Goal: Task Accomplishment & Management: Complete application form

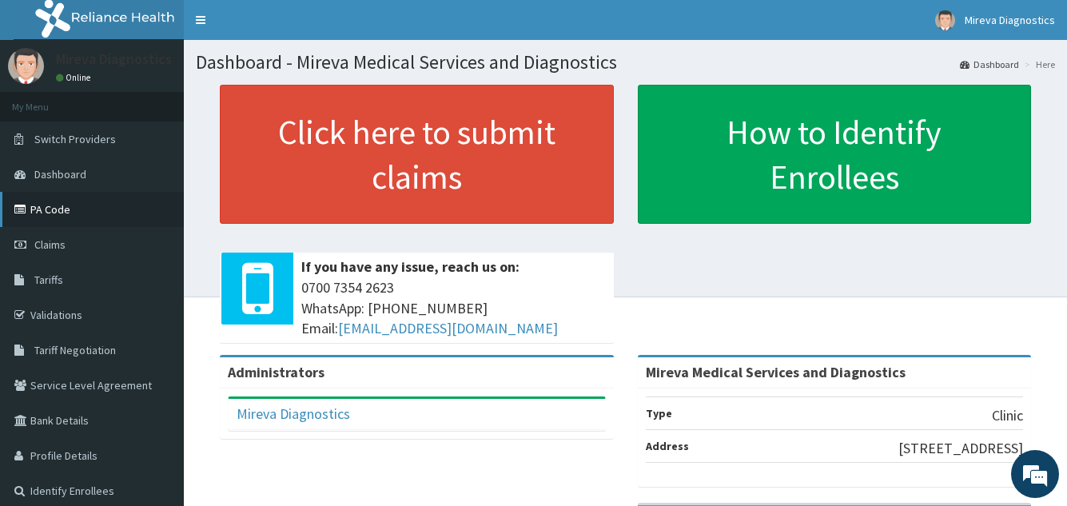
click at [89, 213] on link "PA Code" at bounding box center [92, 209] width 184 height 35
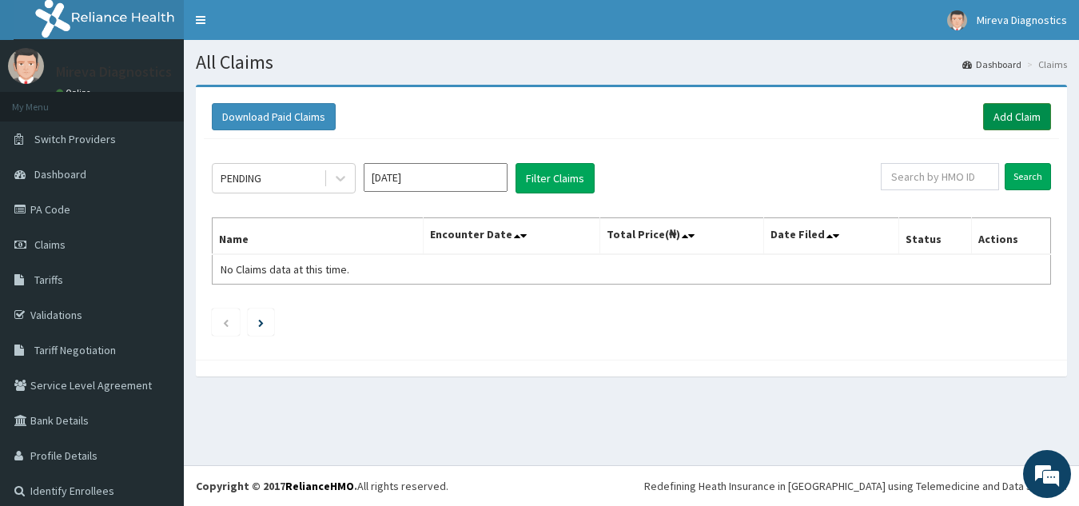
click at [1002, 113] on link "Add Claim" at bounding box center [1017, 116] width 68 height 27
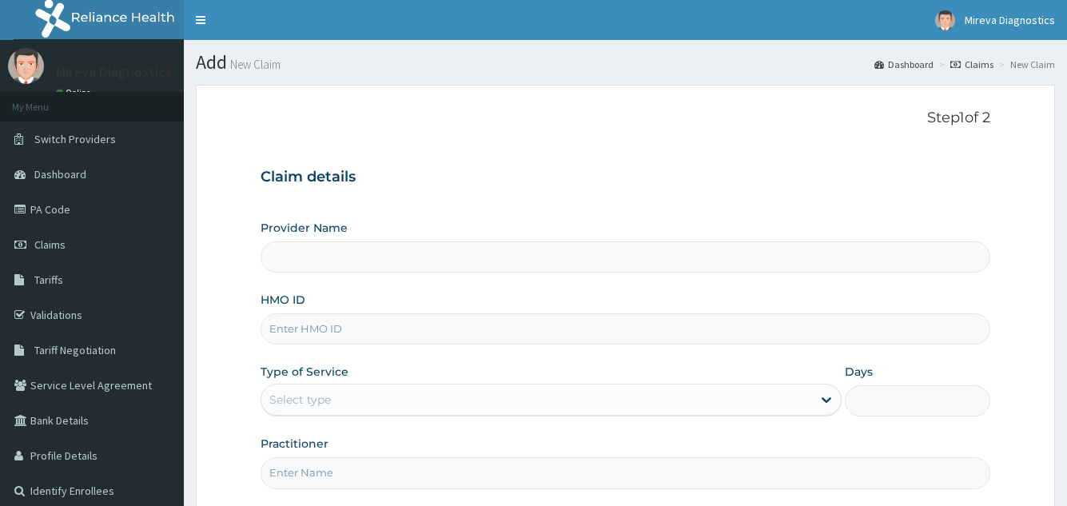
click at [483, 326] on input "HMO ID" at bounding box center [625, 328] width 729 height 31
type input "Mireva Medical Services and Diagnostics"
type input "sfa/10031/c"
click at [456, 405] on div "Select type" at bounding box center [536, 400] width 550 height 26
click at [735, 137] on div "Step 1 of 2 Claim details Provider Name Mireva Medical Services and Diagnostics…" at bounding box center [625, 300] width 729 height 380
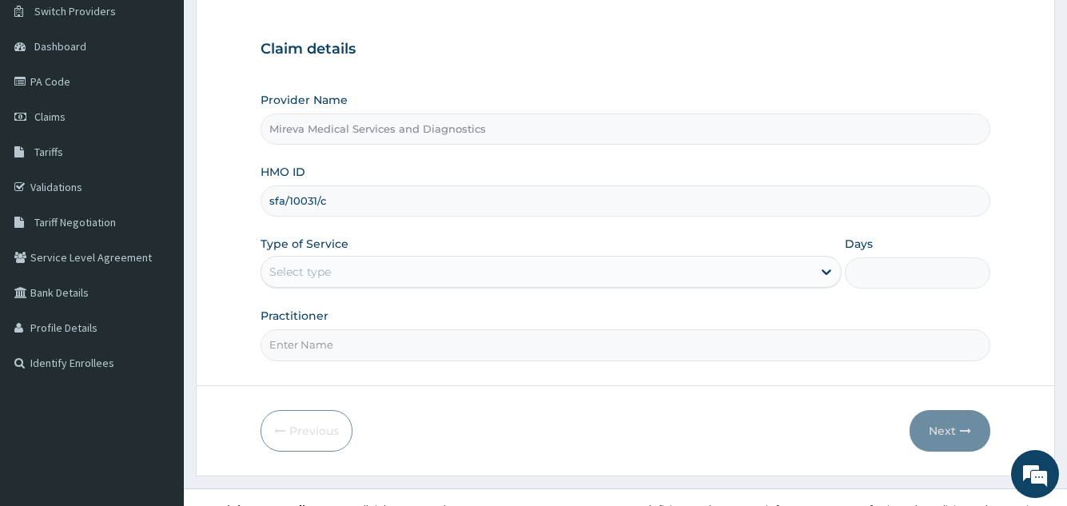
scroll to position [151, 0]
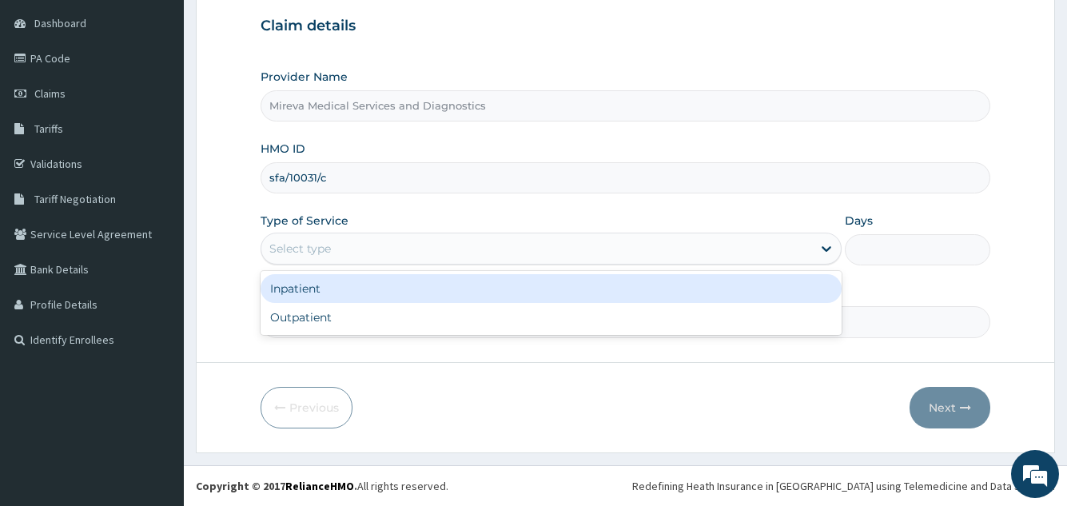
click at [504, 253] on div "Select type" at bounding box center [536, 249] width 550 height 26
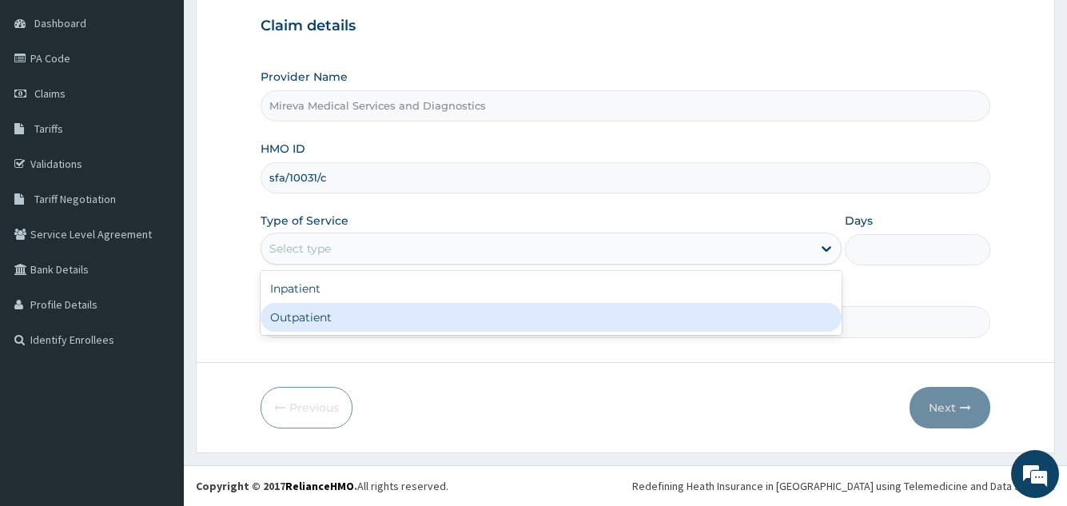
click at [427, 320] on div "Outpatient" at bounding box center [551, 317] width 580 height 29
type input "1"
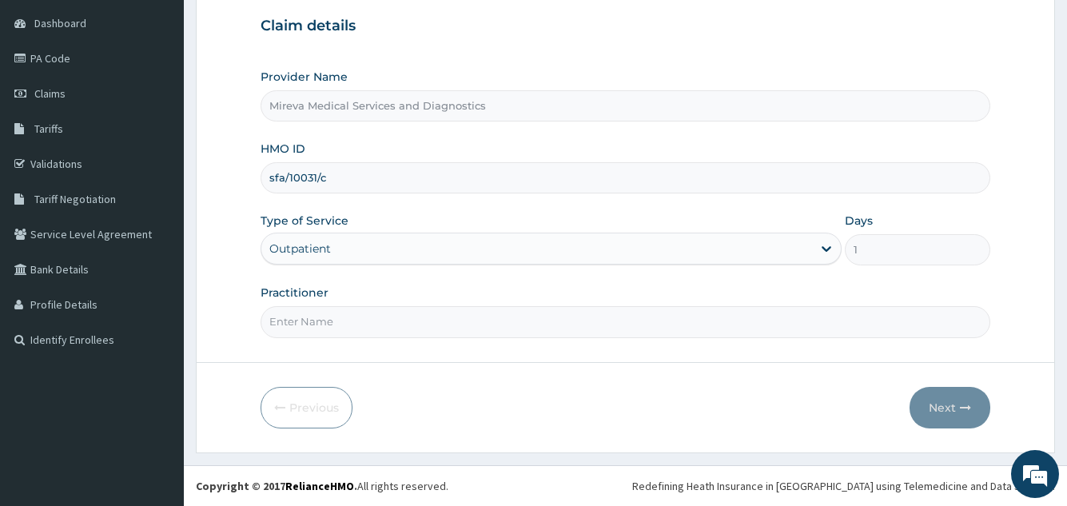
click at [718, 332] on input "Practitioner" at bounding box center [625, 321] width 729 height 31
type input "DR ZITE"
click at [945, 401] on button "Next" at bounding box center [950, 408] width 81 height 42
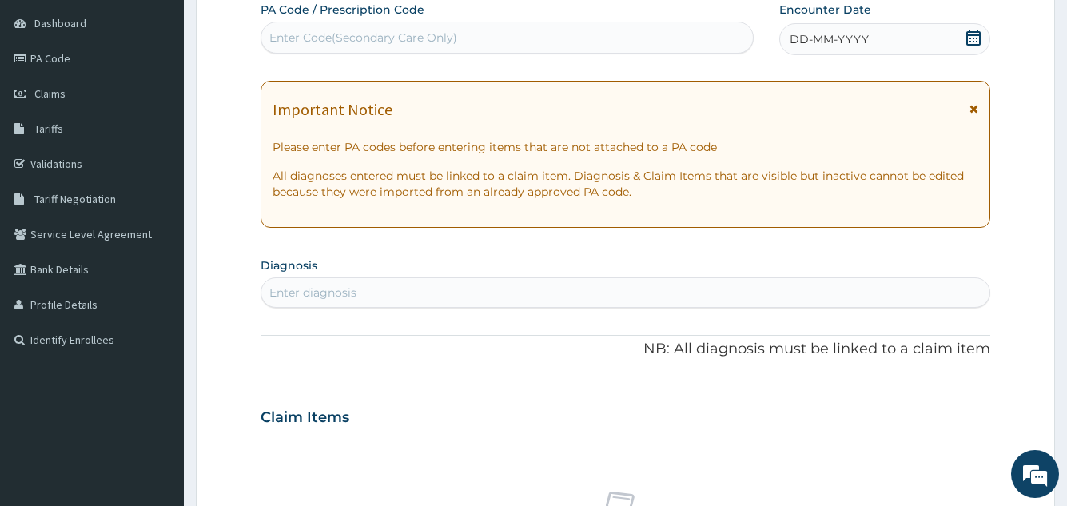
click at [622, 39] on div "Enter Code(Secondary Care Only)" at bounding box center [506, 38] width 491 height 26
paste input "PA/AA5601"
type input "PA/AA5601"
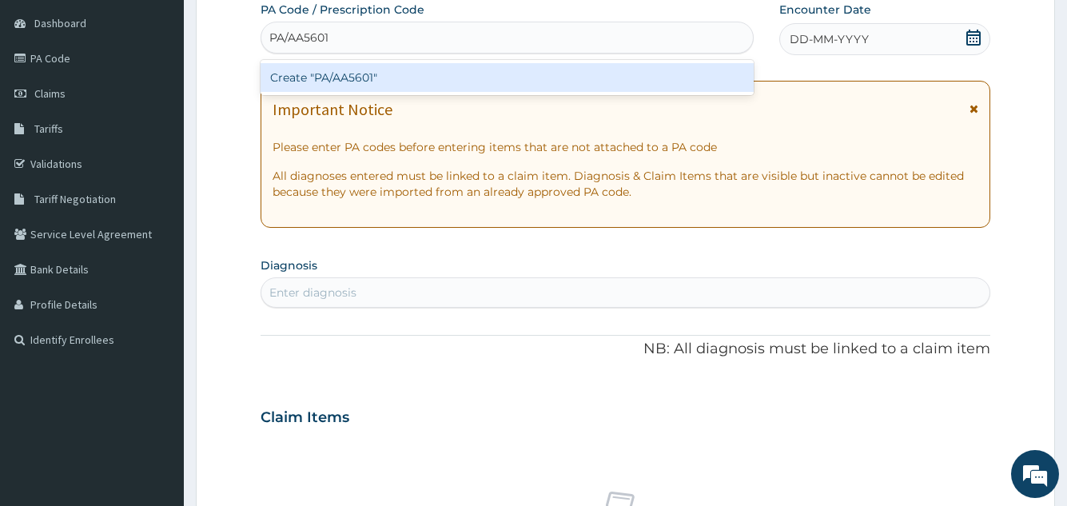
click at [605, 81] on div "Create "PA/AA5601"" at bounding box center [507, 77] width 492 height 29
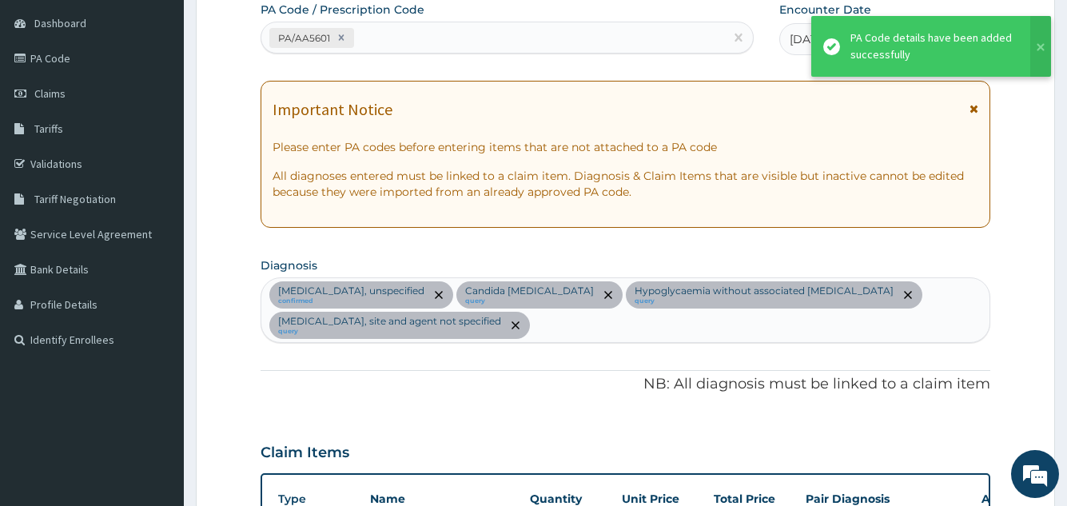
scroll to position [616, 0]
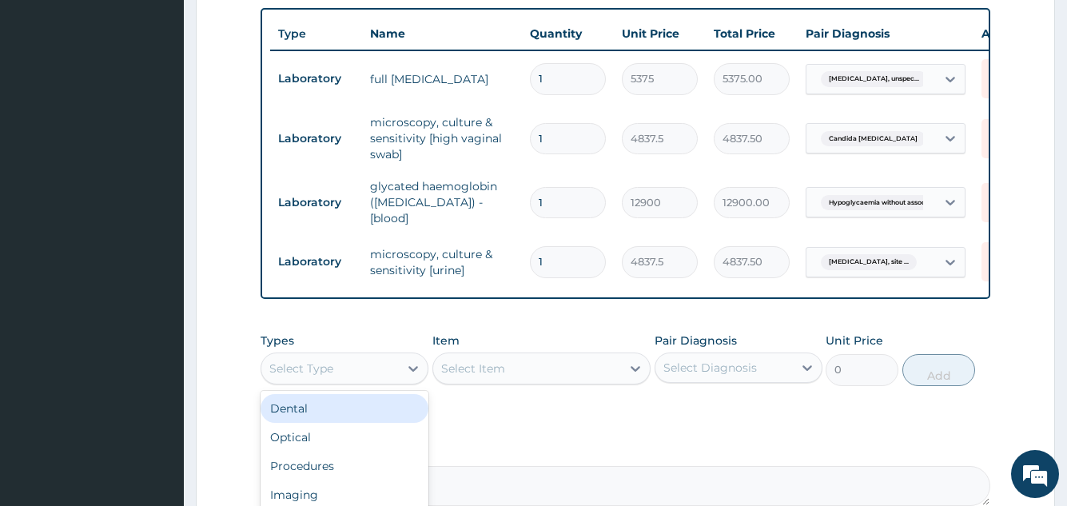
click at [356, 376] on div "Select Type" at bounding box center [329, 369] width 137 height 26
click at [561, 426] on div "PA Code / Prescription Code PA/AA5601 Encounter Date 13-10-2025 Important Notic…" at bounding box center [625, 20] width 729 height 969
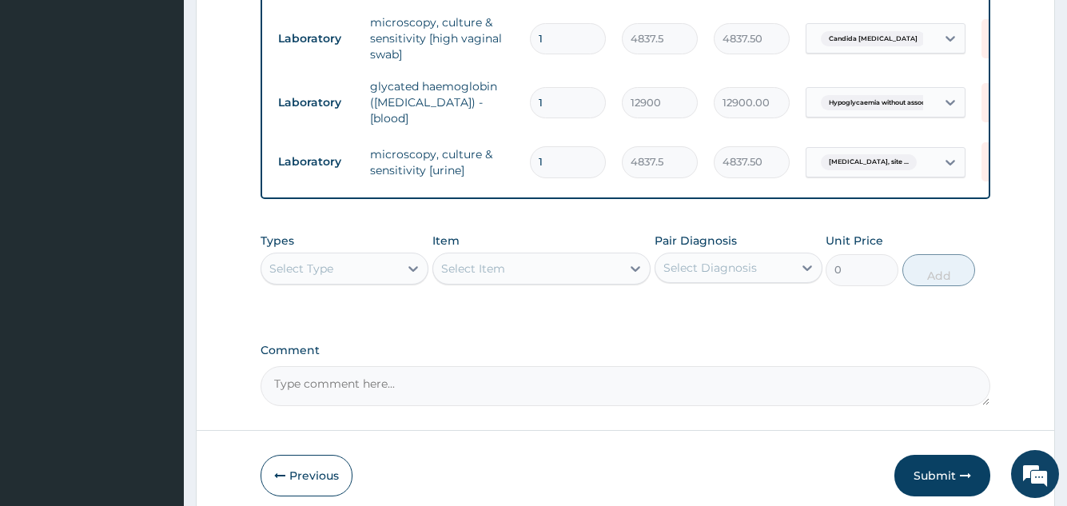
scroll to position [787, 0]
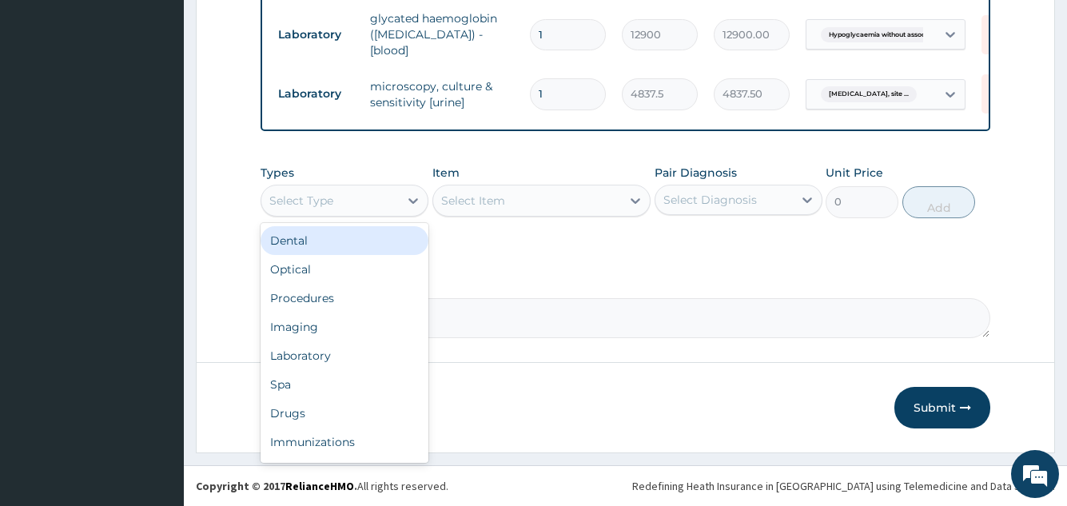
click at [367, 201] on div "Select Type" at bounding box center [329, 201] width 137 height 26
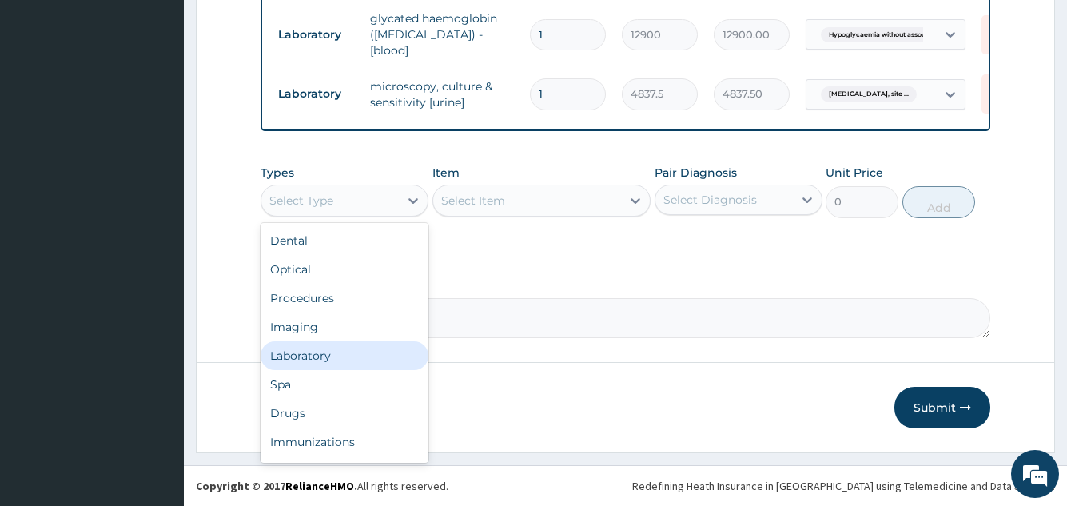
click at [325, 354] on div "Laboratory" at bounding box center [345, 355] width 168 height 29
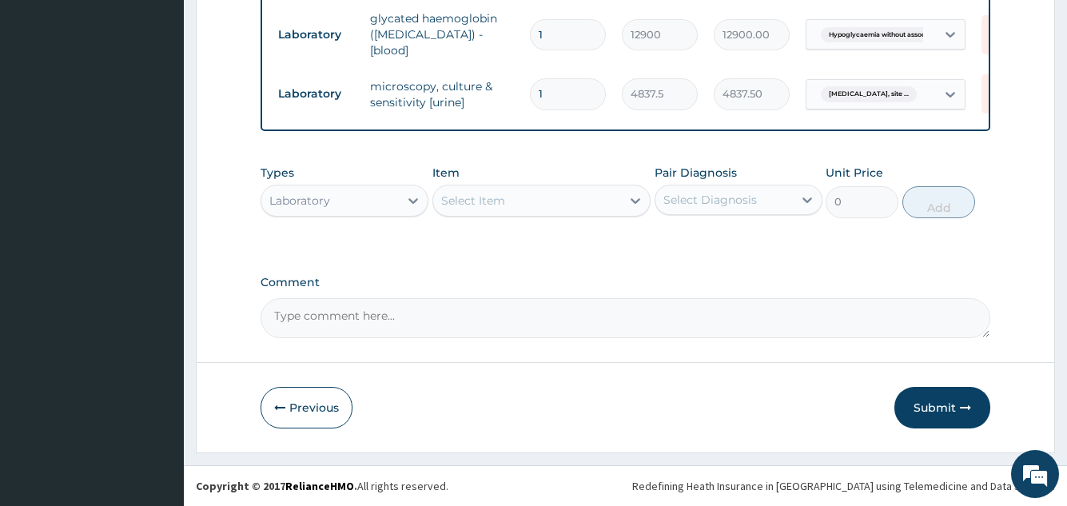
click at [494, 196] on div "Select Item" at bounding box center [473, 201] width 64 height 16
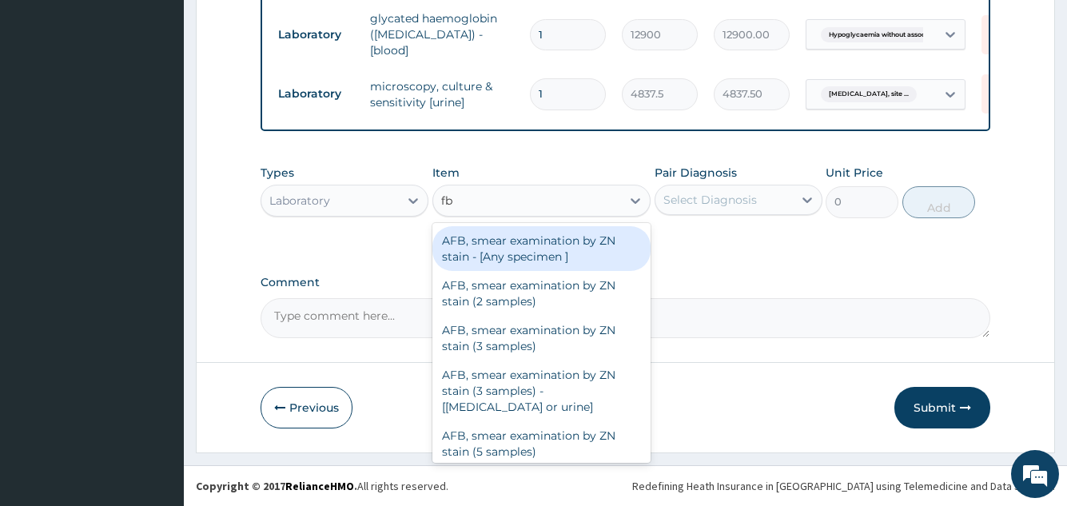
type input "fbc"
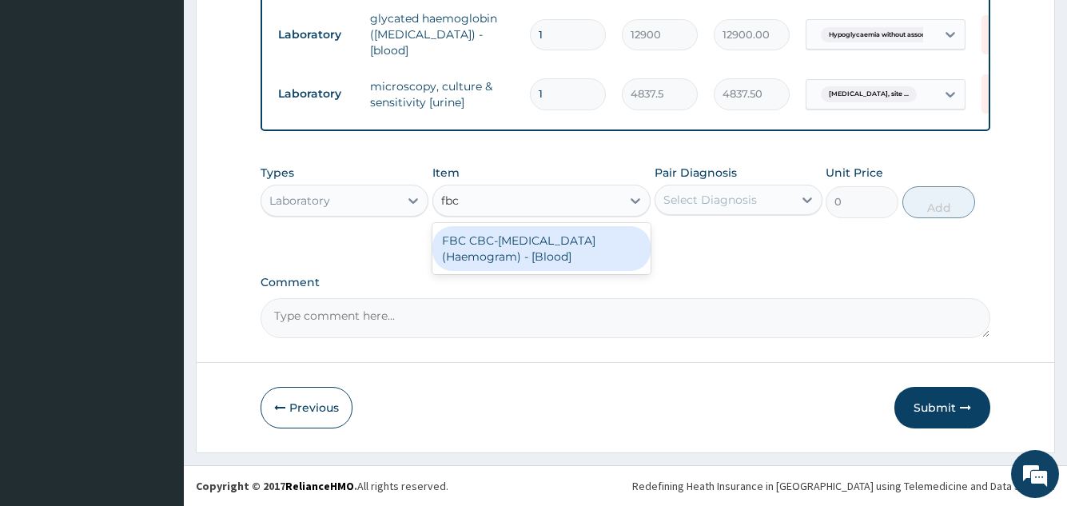
click at [522, 259] on div "FBC CBC-Complete Blood Count (Haemogram) - [Blood]" at bounding box center [541, 248] width 219 height 45
type input "4300"
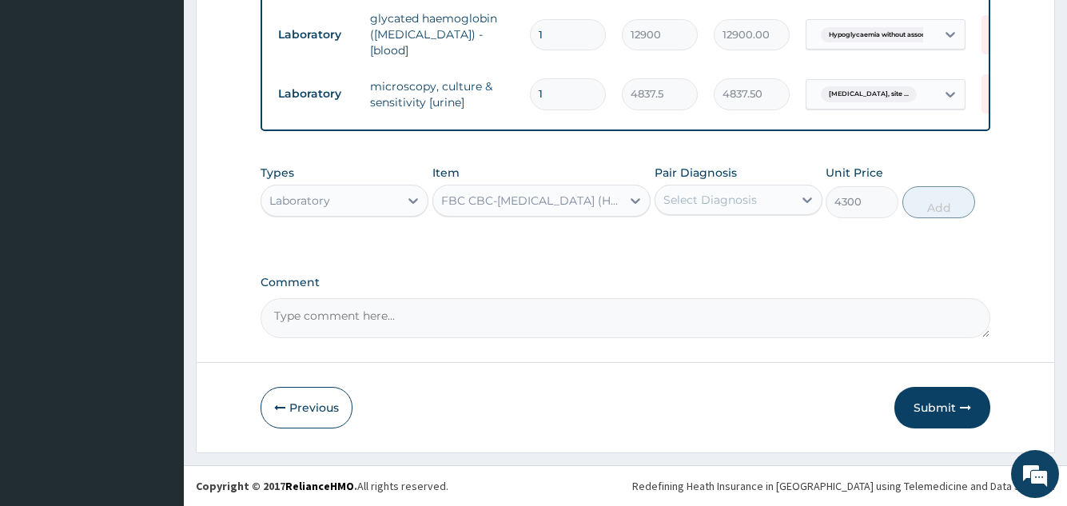
click at [693, 199] on div "Select Diagnosis" at bounding box center [710, 200] width 94 height 16
click at [373, 157] on div "Types Laboratory Item FBC CBC-Complete Blood Count (Haemogram) - [Blood] Pair D…" at bounding box center [625, 191] width 729 height 69
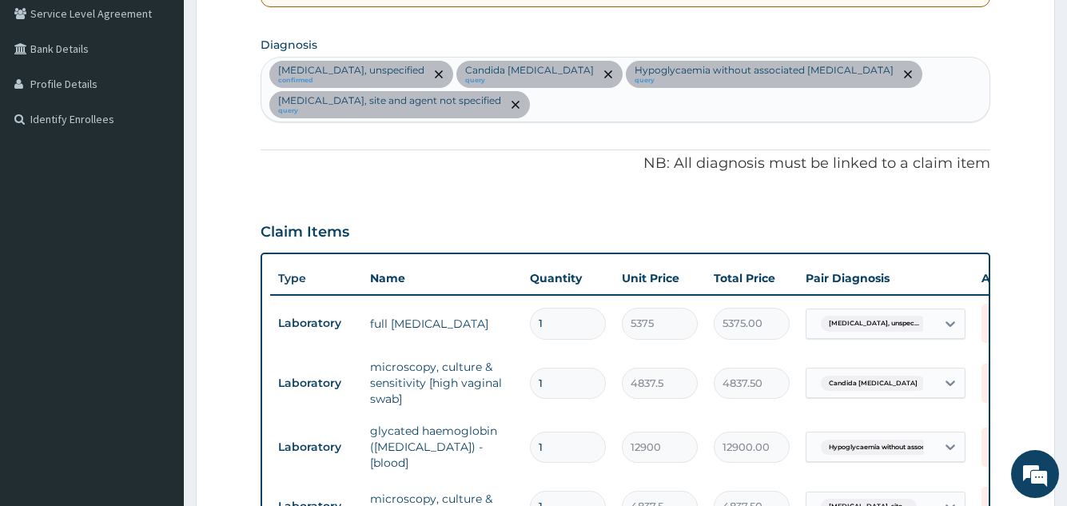
scroll to position [340, 0]
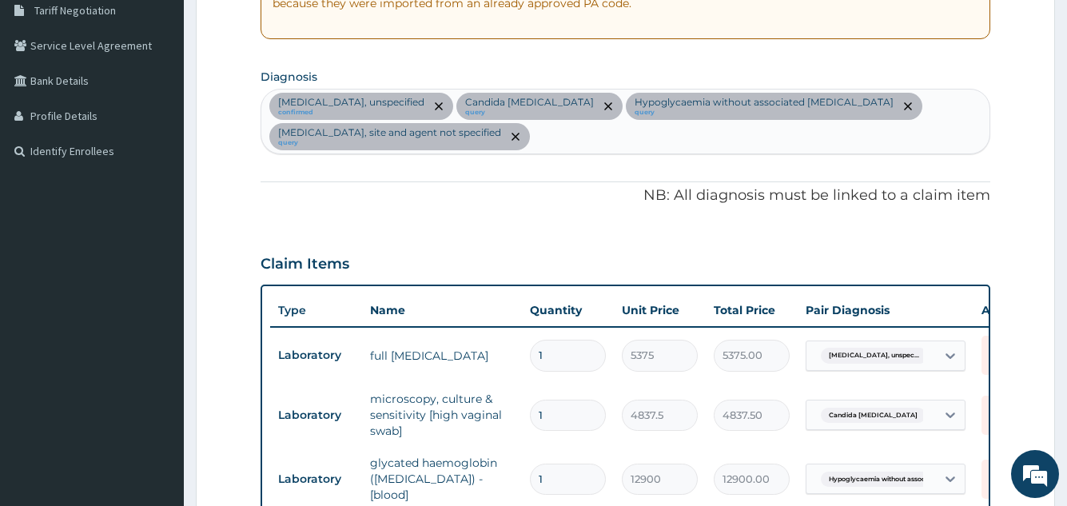
click at [574, 137] on div "Essential hypertension, unspecified confirmed Candida meningitis query Hypoglyc…" at bounding box center [624, 122] width 727 height 64
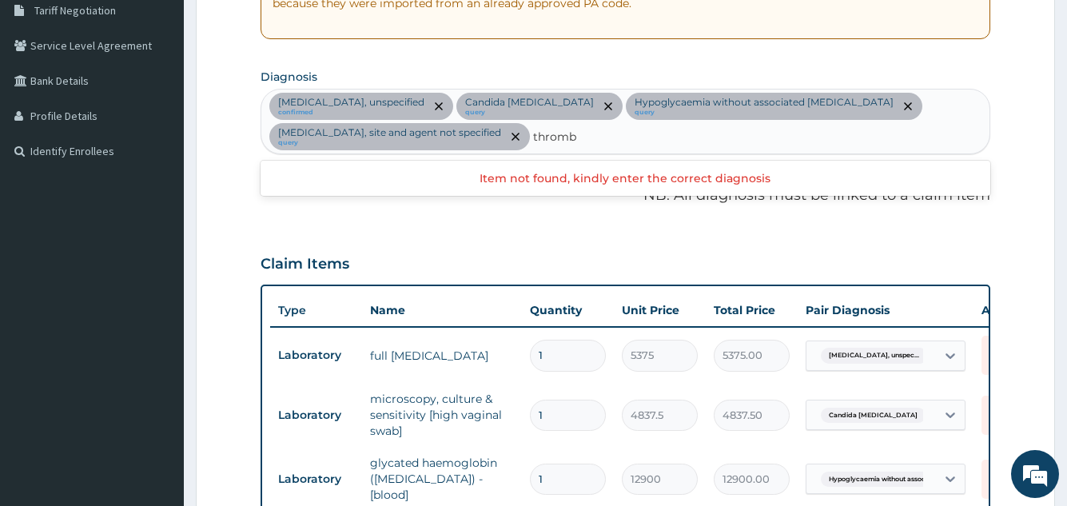
type input "thrombo"
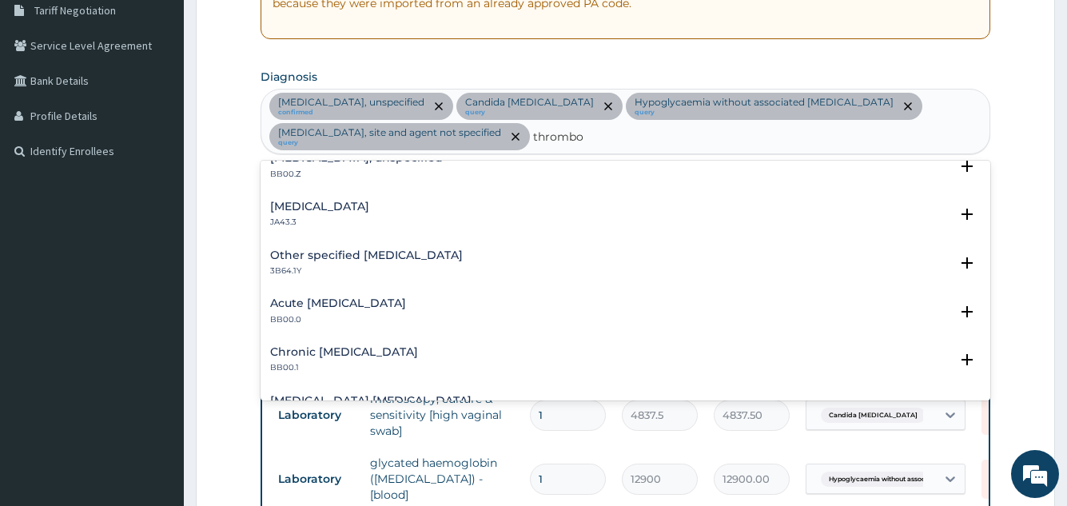
scroll to position [128, 0]
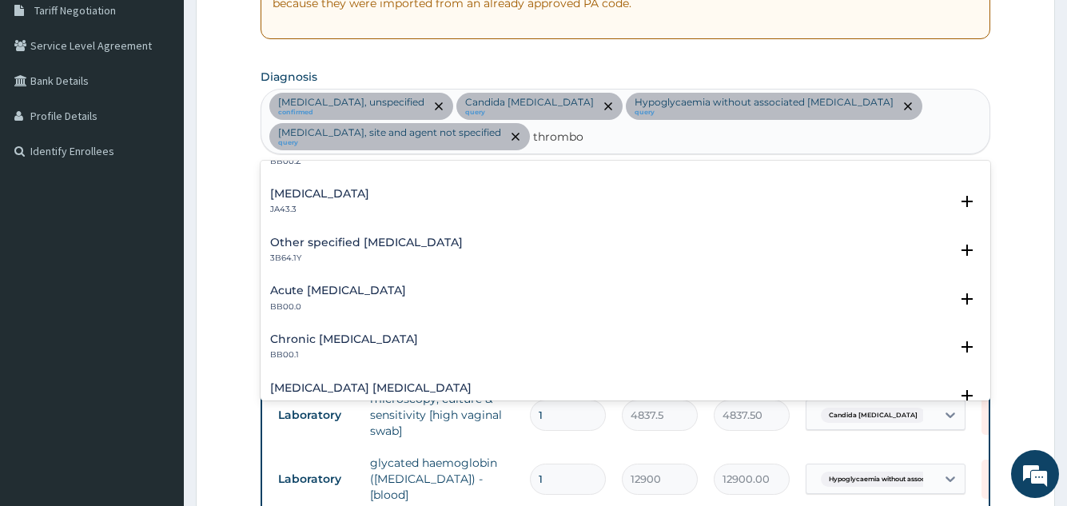
click at [463, 246] on h4 "Other specified acquired thrombocytopenia" at bounding box center [366, 243] width 193 height 12
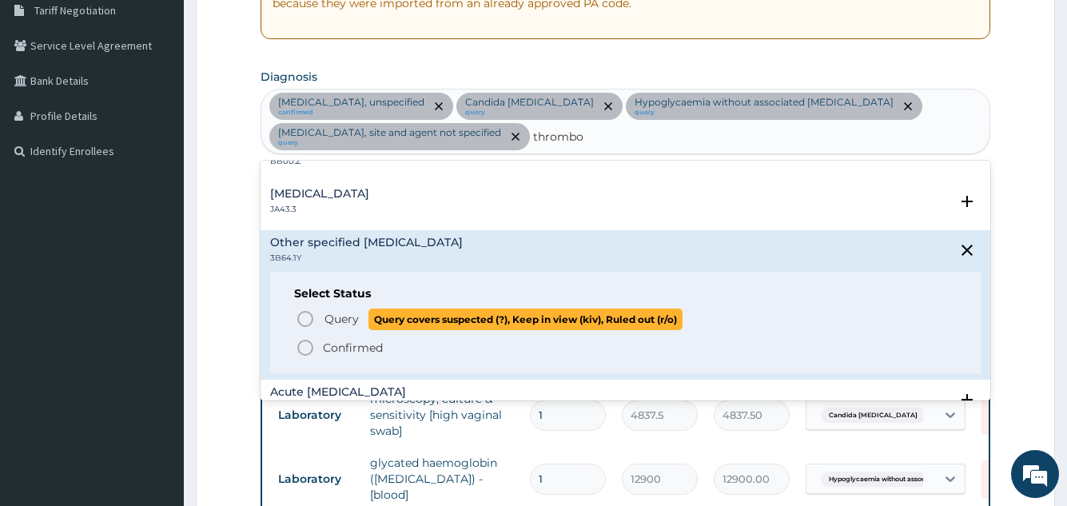
click at [303, 317] on icon "status option query" at bounding box center [305, 318] width 19 height 19
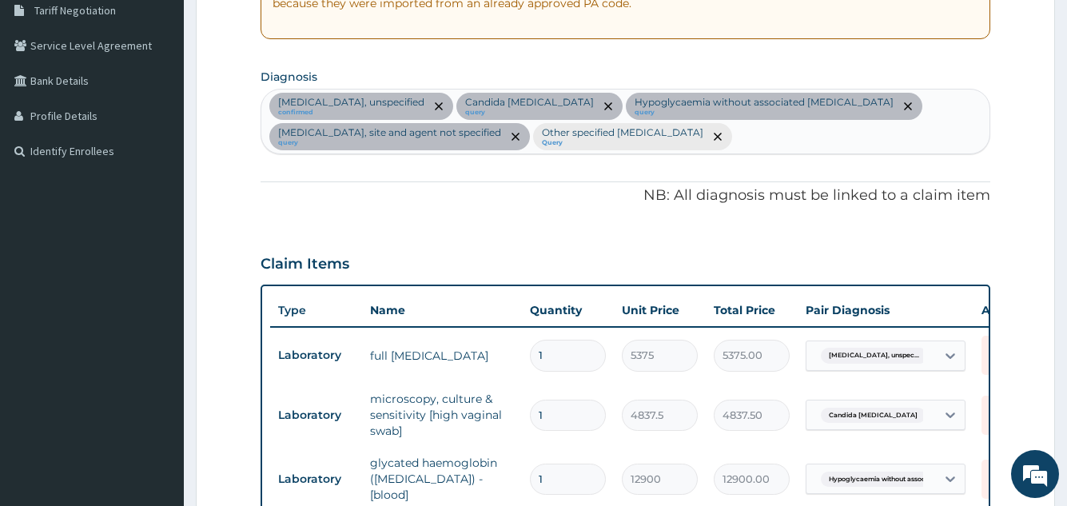
click at [545, 257] on div "Claim Items" at bounding box center [625, 261] width 729 height 42
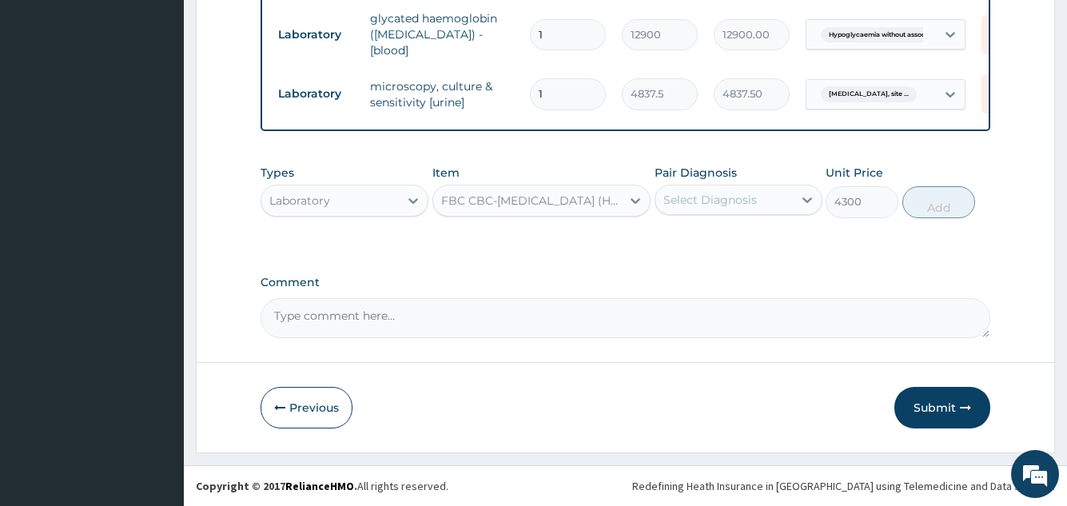
scroll to position [787, 0]
click at [714, 198] on div "Select Diagnosis" at bounding box center [710, 200] width 94 height 16
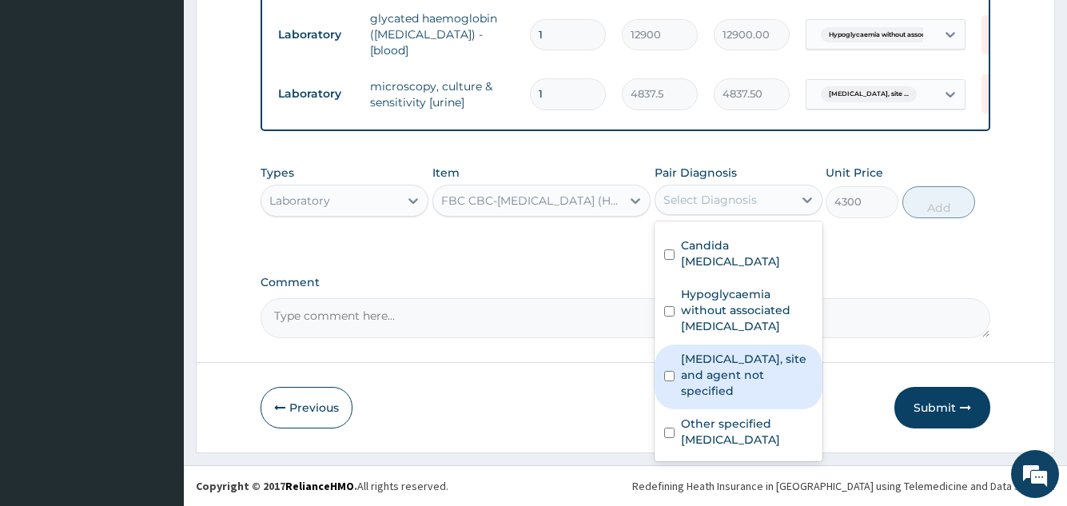
scroll to position [58, 0]
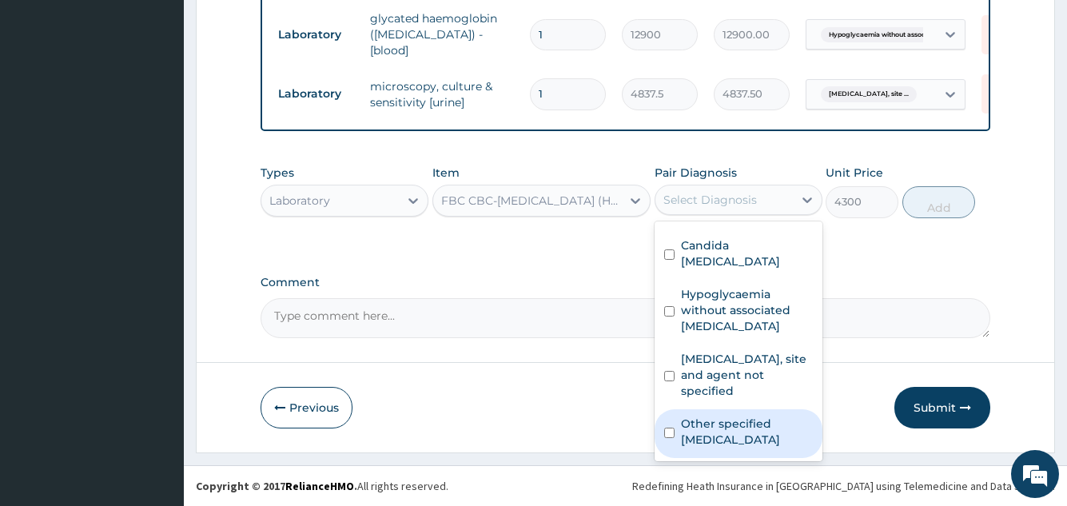
click at [701, 418] on label "Other specified acquired thrombocytopenia" at bounding box center [747, 432] width 132 height 32
checkbox input "true"
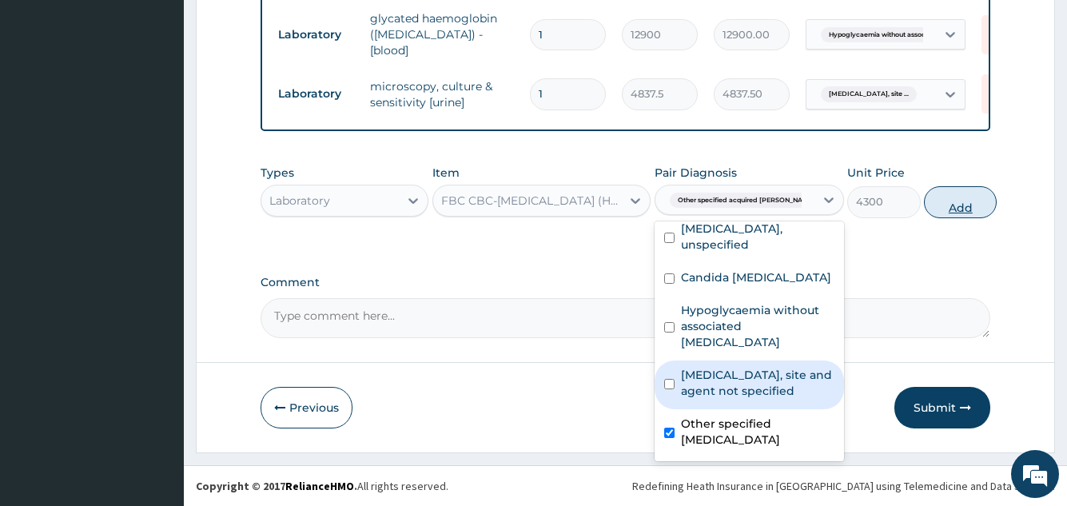
click at [933, 209] on button "Add" at bounding box center [960, 202] width 73 height 32
type input "0"
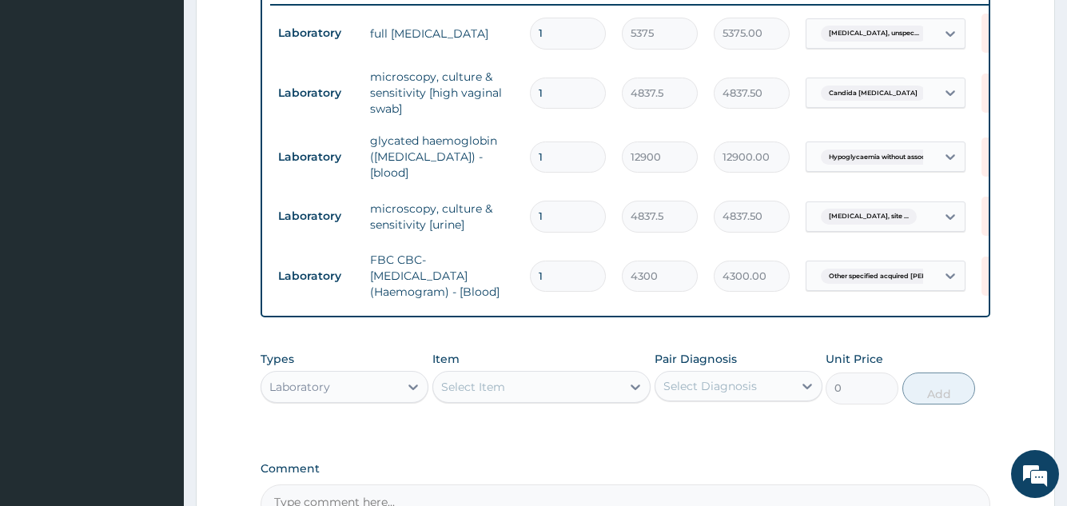
scroll to position [659, 0]
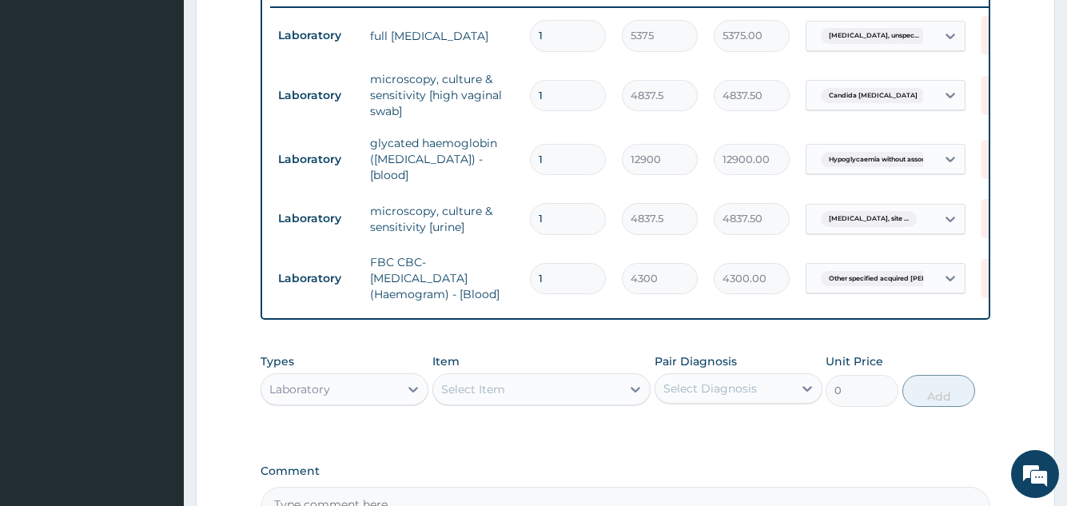
click at [994, 352] on form "Step 2 of 2 PA Code / Prescription Code PA/AA5601 Encounter Date 13-10-2025 Imp…" at bounding box center [625, 33] width 859 height 1216
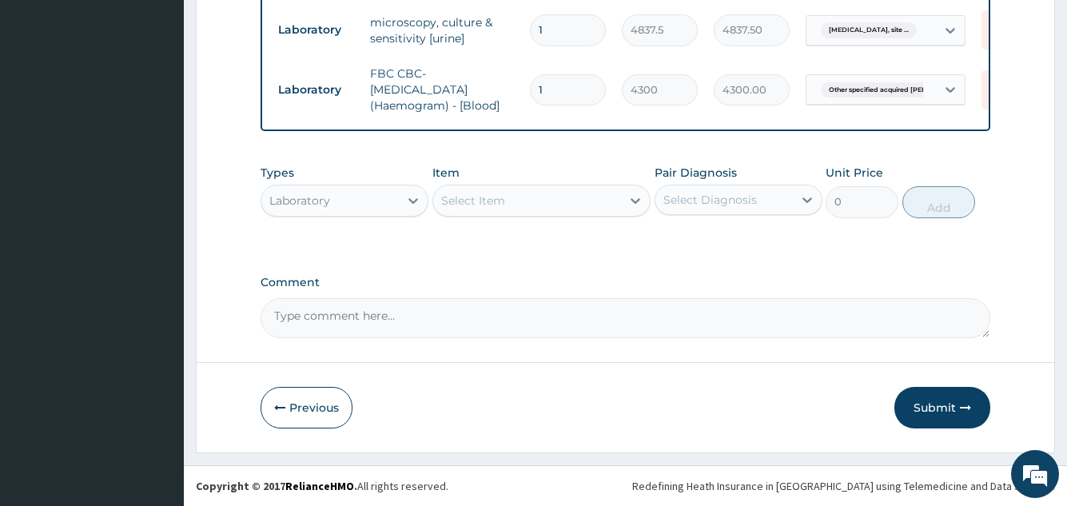
scroll to position [851, 0]
click at [945, 405] on button "Submit" at bounding box center [942, 408] width 96 height 42
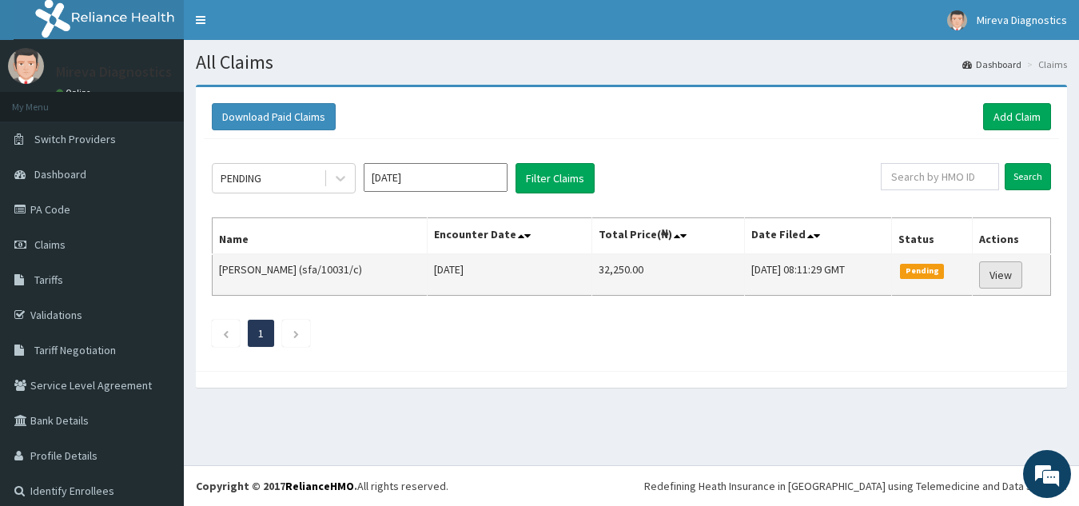
click at [997, 277] on link "View" at bounding box center [1000, 274] width 43 height 27
